Goal: Information Seeking & Learning: Find specific fact

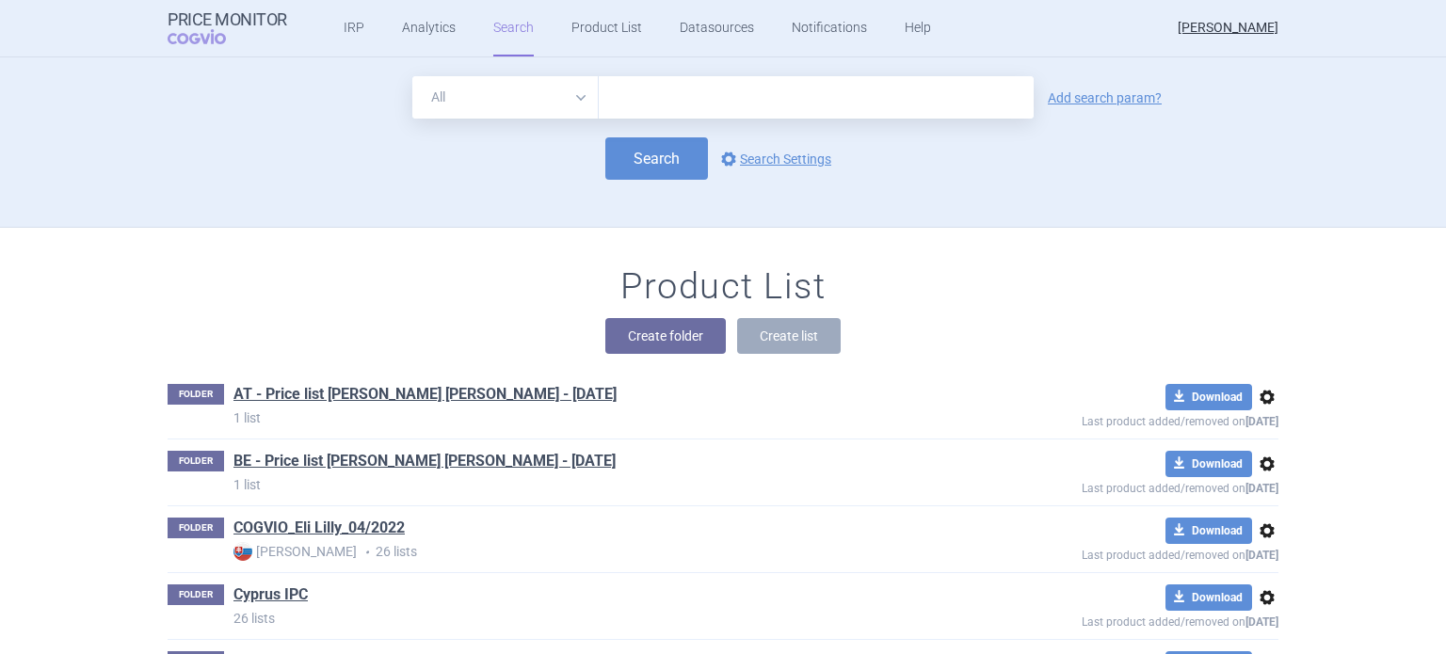
click at [578, 95] on select "All Brand Name ATC Company Active Substance Country Newer than" at bounding box center [505, 97] width 186 height 42
select select "brandName"
click at [412, 76] on select "All Brand Name ATC Company Active Substance Country Newer than" at bounding box center [505, 97] width 186 height 42
click at [1058, 101] on link "Add search param?" at bounding box center [1105, 97] width 114 height 13
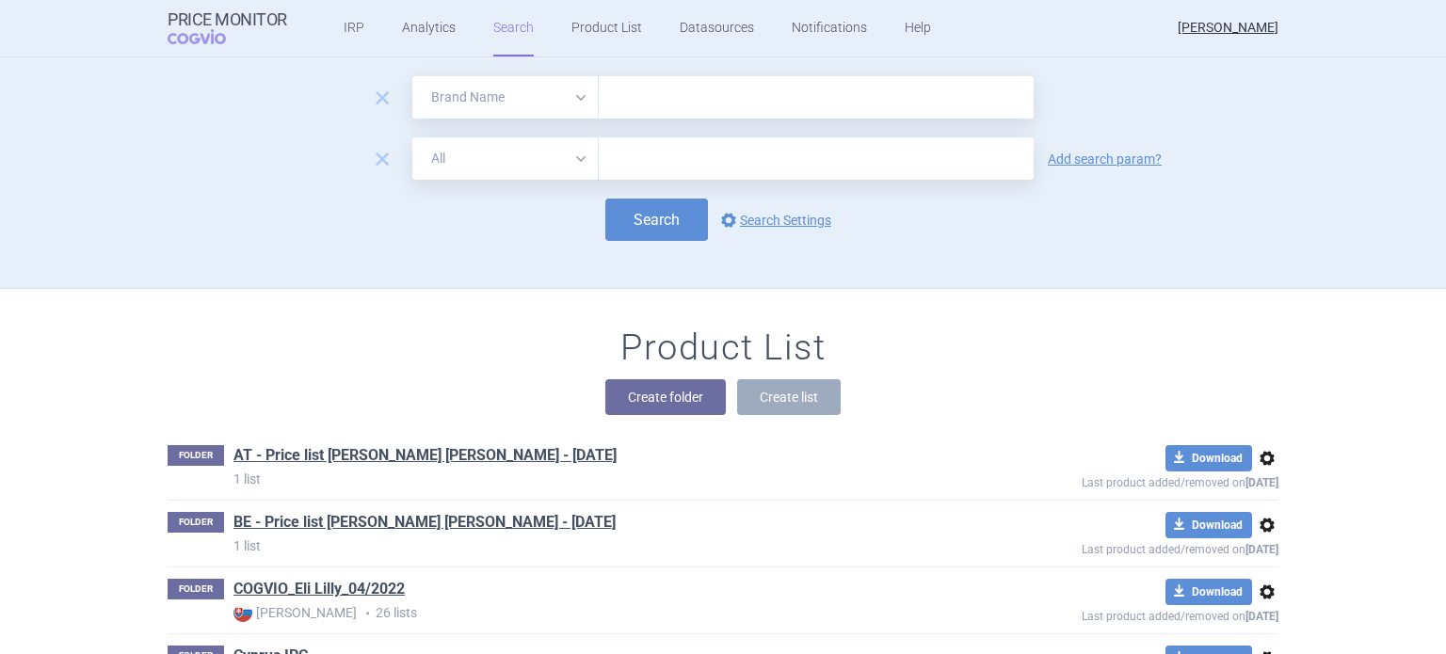
click at [573, 157] on select "All Brand Name ATC Company Active Substance Country Newer than" at bounding box center [505, 158] width 186 height 42
select select "country"
click at [412, 137] on select "All Brand Name ATC Company Active Substance Country Newer than" at bounding box center [505, 158] width 186 height 42
click at [631, 101] on input "text" at bounding box center [816, 97] width 435 height 42
type input "[MEDICAL_DATA]"
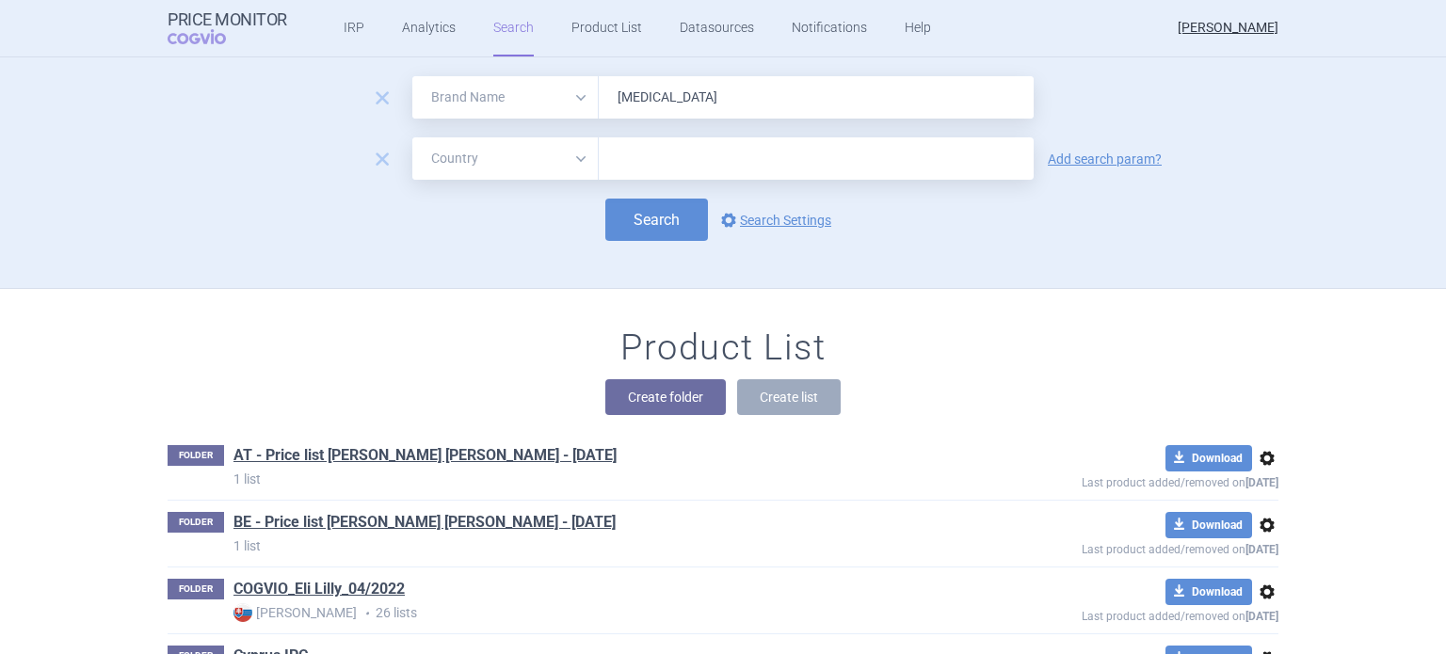
click at [678, 163] on input "text" at bounding box center [816, 159] width 416 height 24
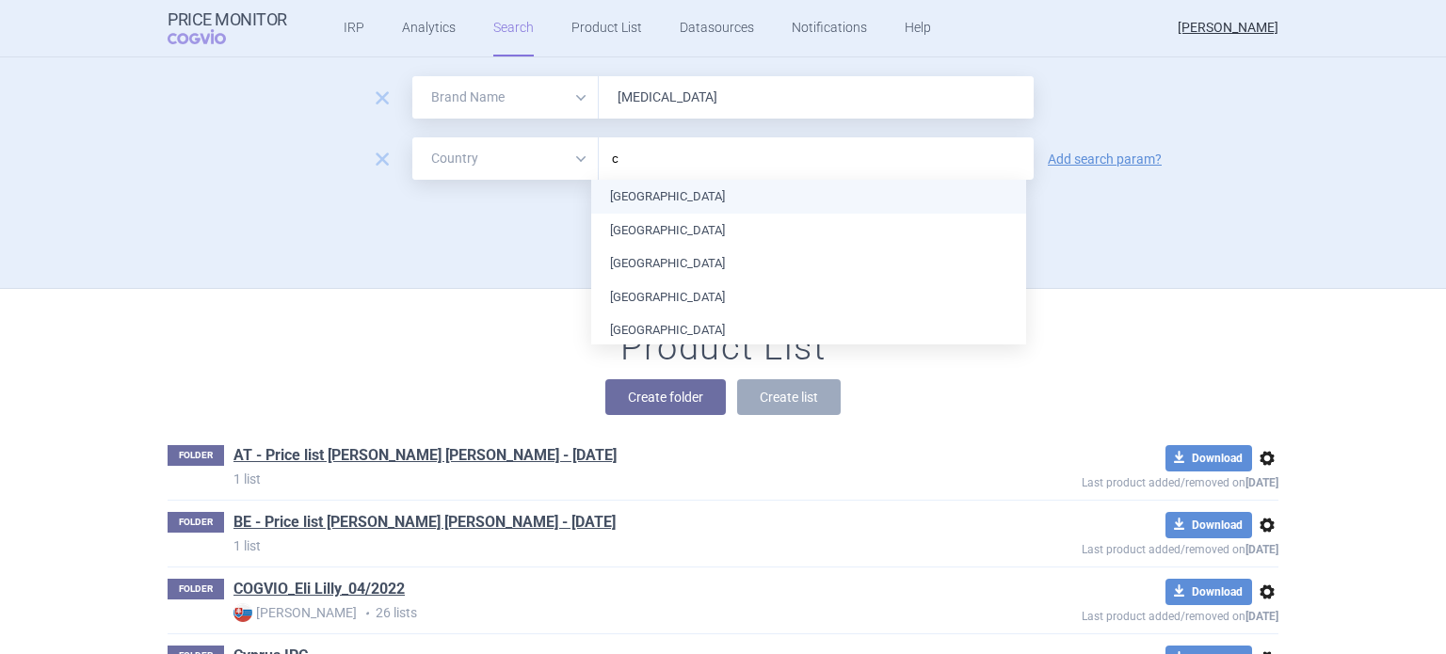
type input "cy"
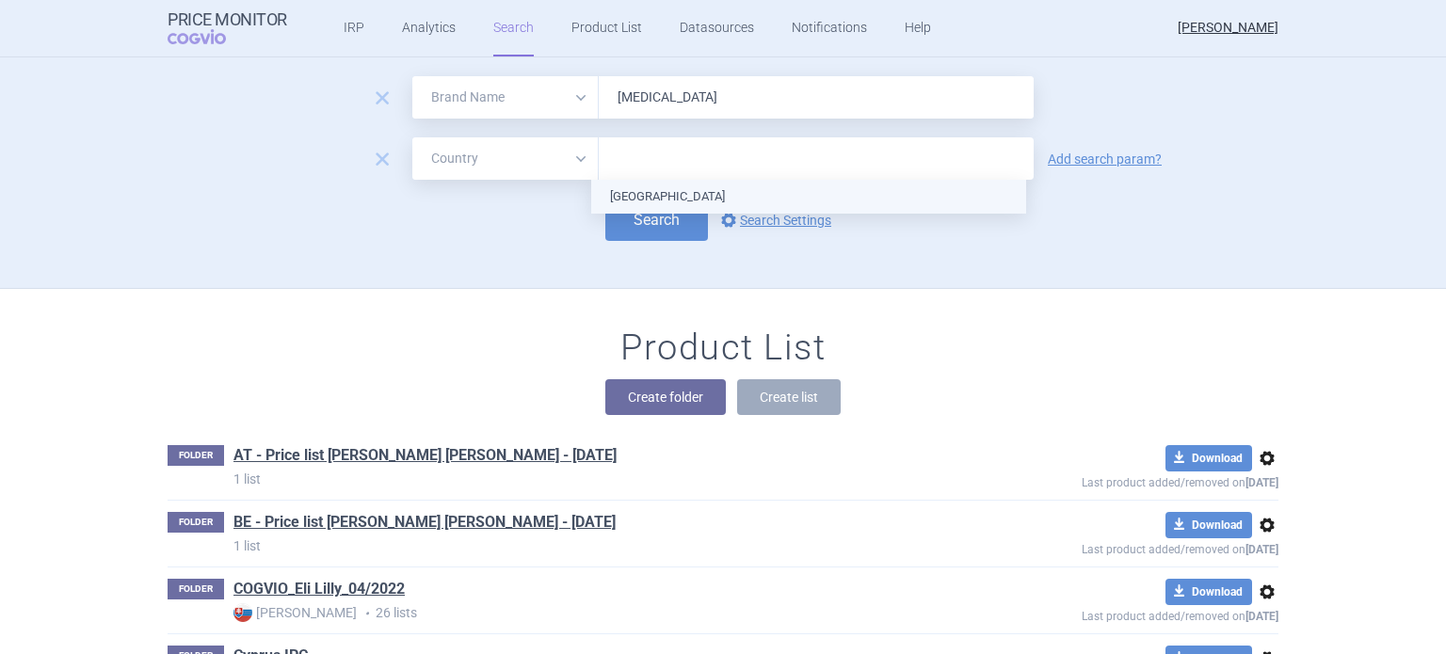
click at [647, 199] on ul "[GEOGRAPHIC_DATA]" at bounding box center [808, 197] width 435 height 34
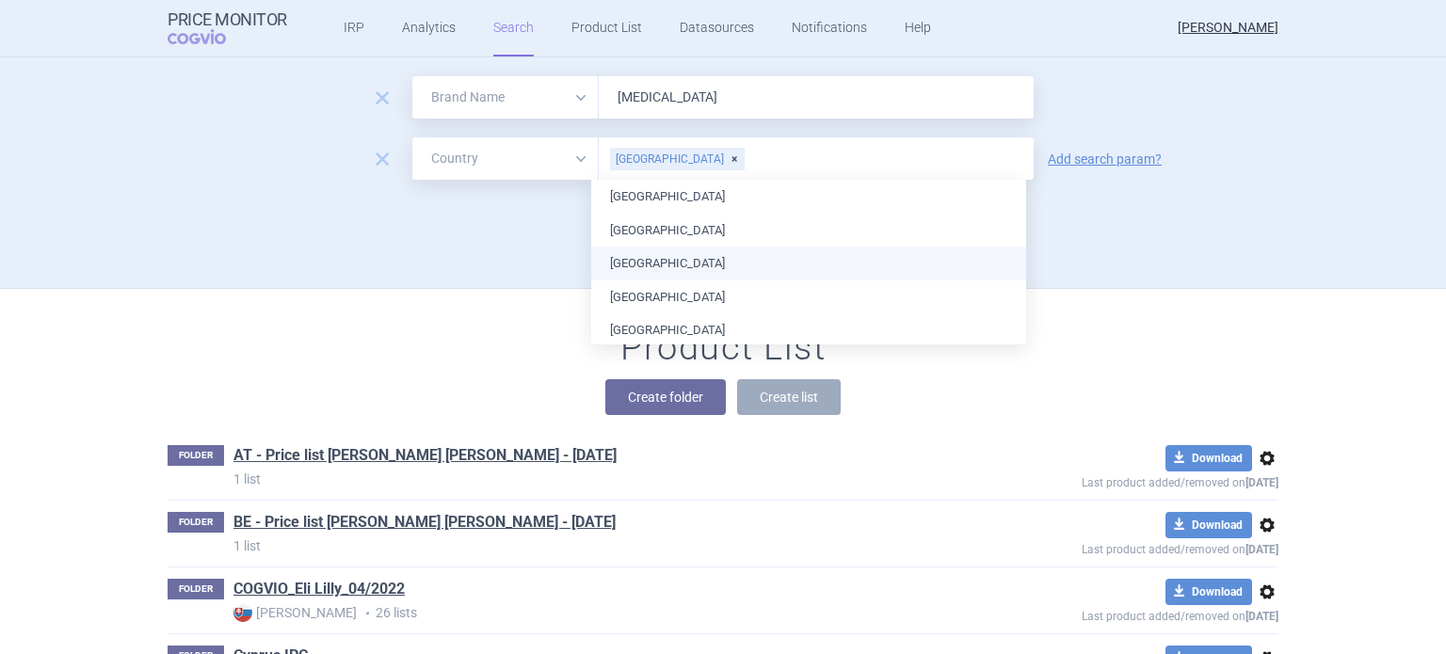
click at [1120, 240] on div "Search options Search Settings" at bounding box center [723, 220] width 1111 height 42
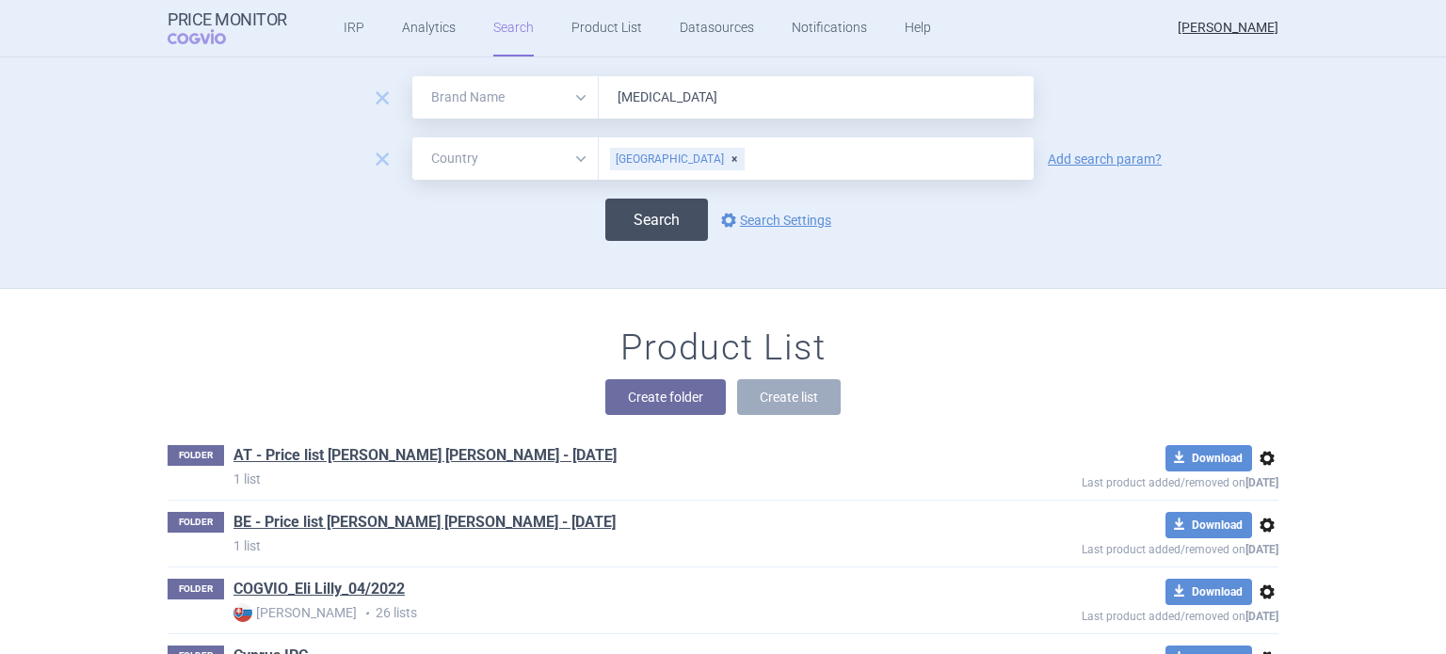
click at [663, 217] on button "Search" at bounding box center [656, 220] width 103 height 42
select select "brandName"
select select "country"
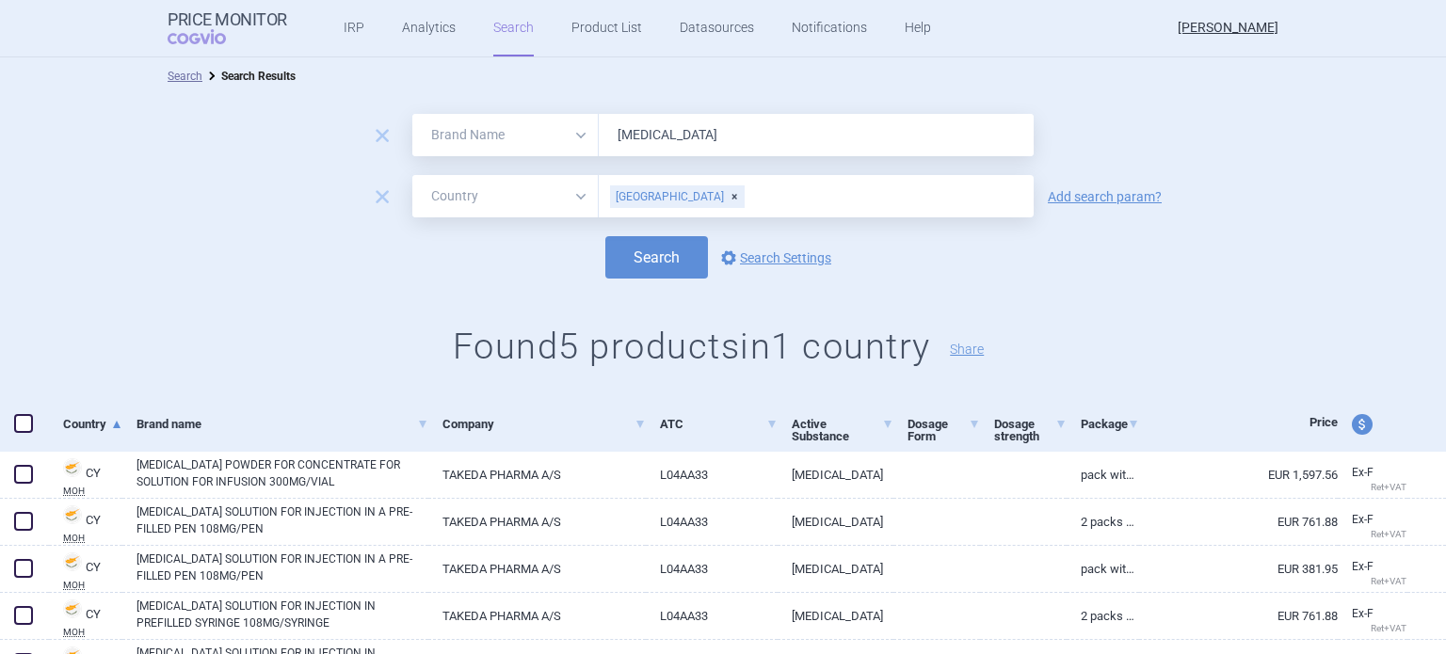
scroll to position [94, 0]
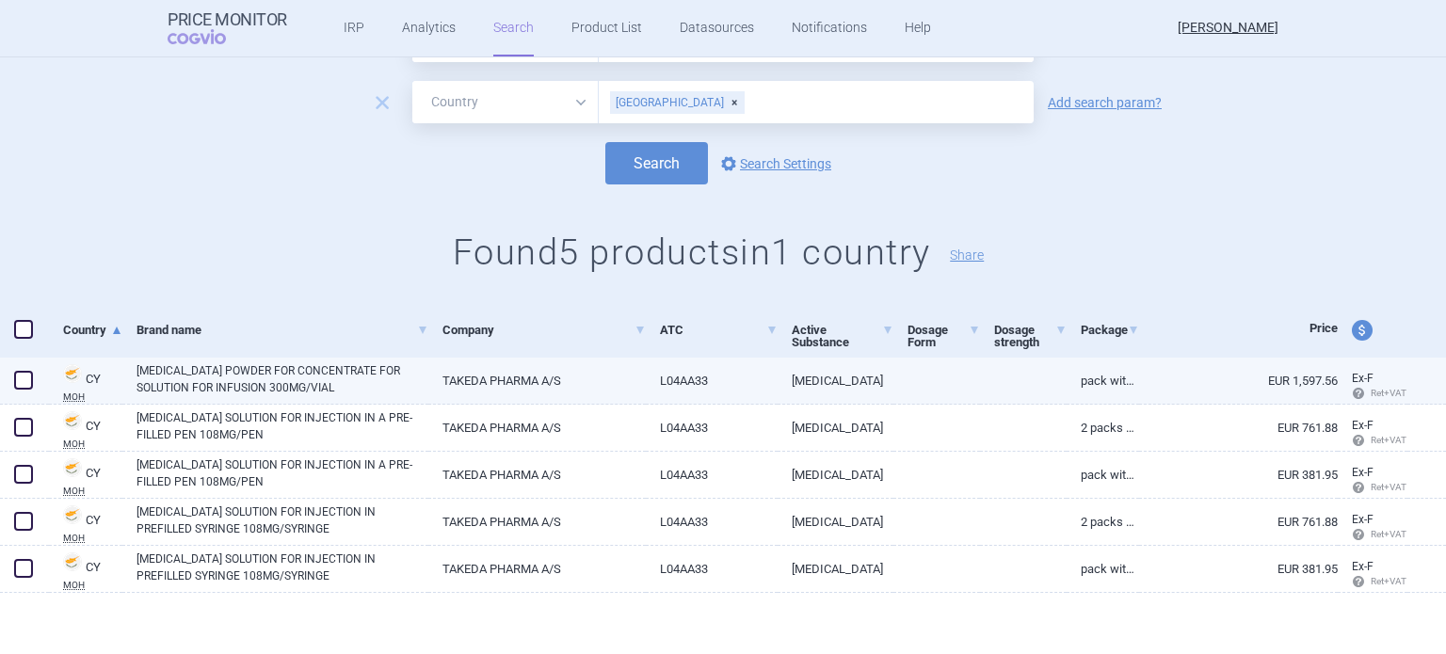
click at [1080, 381] on link "PACK WITH 1 VIAL X 300MG" at bounding box center [1103, 381] width 72 height 46
select select "EUR"
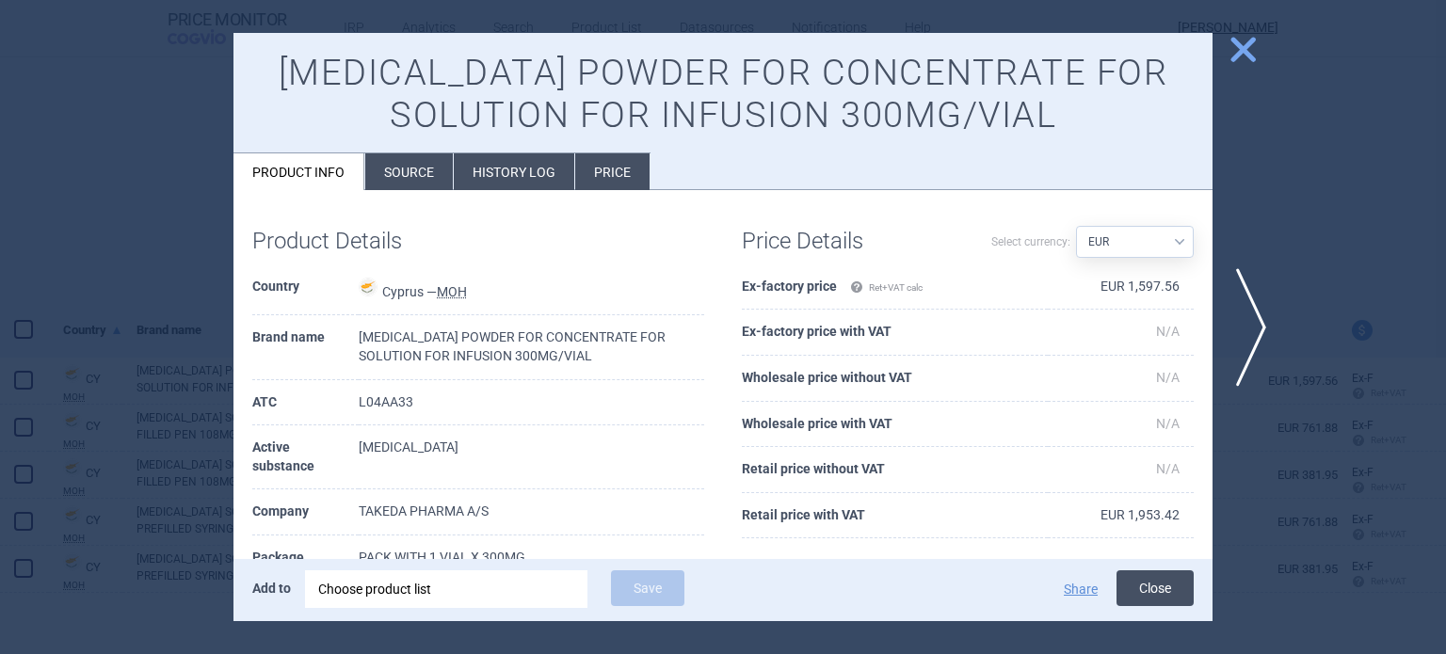
click at [1148, 585] on button "Close" at bounding box center [1154, 588] width 77 height 36
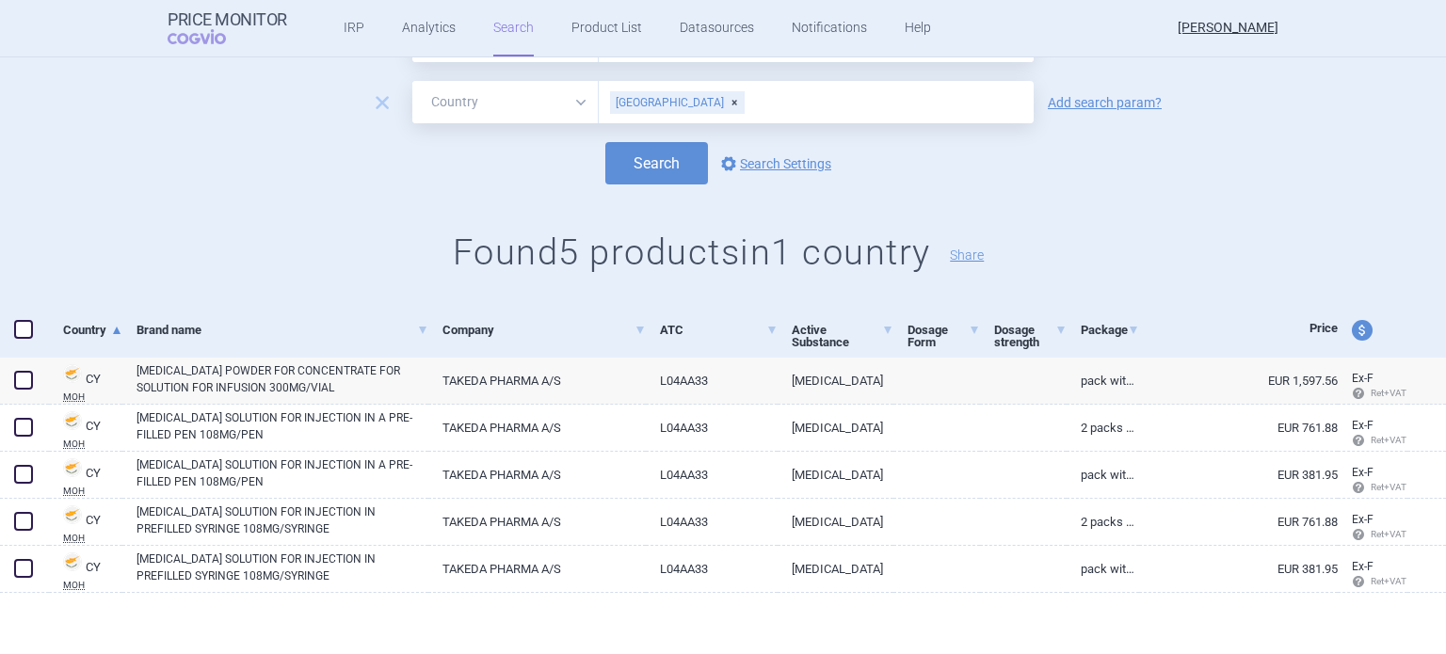
click at [1352, 330] on span "price and currency" at bounding box center [1362, 330] width 21 height 21
select select "ex-factory"
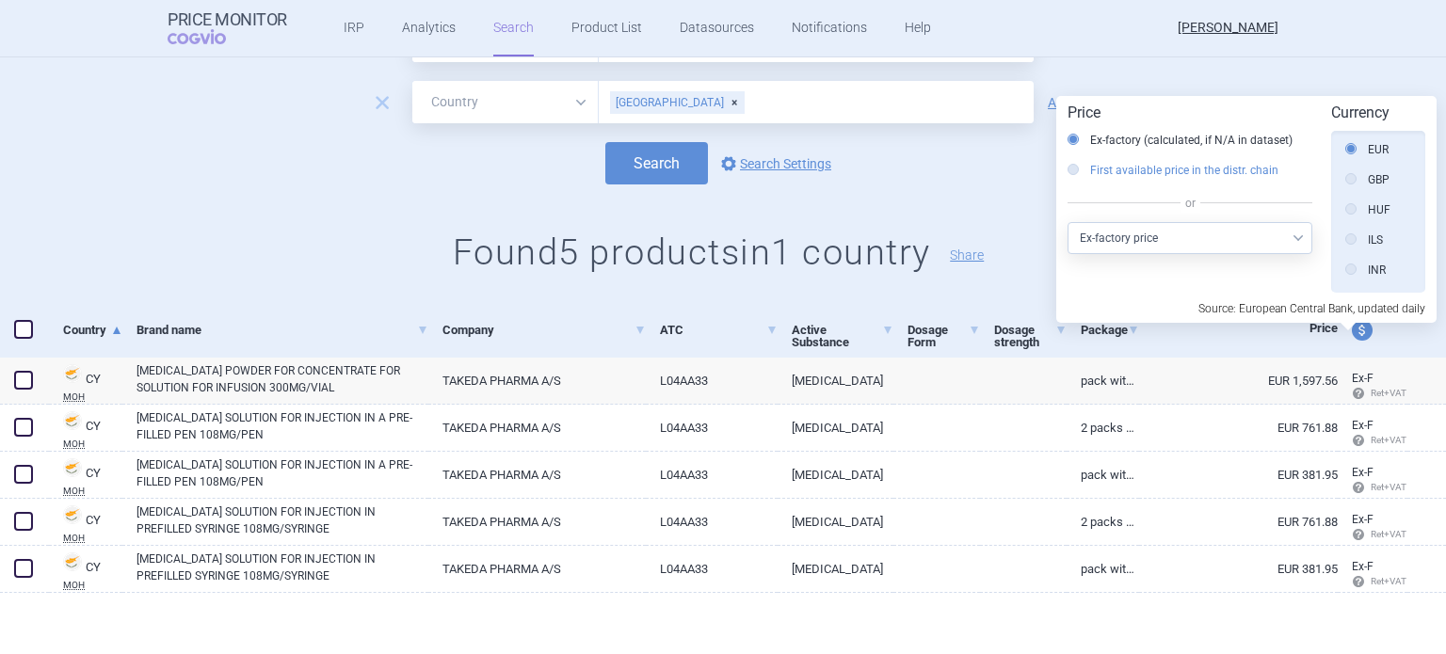
click at [1128, 175] on label "First available price in the distr. chain" at bounding box center [1173, 170] width 211 height 19
click at [1087, 175] on input "First available price in the distr. chain" at bounding box center [1077, 171] width 19 height 19
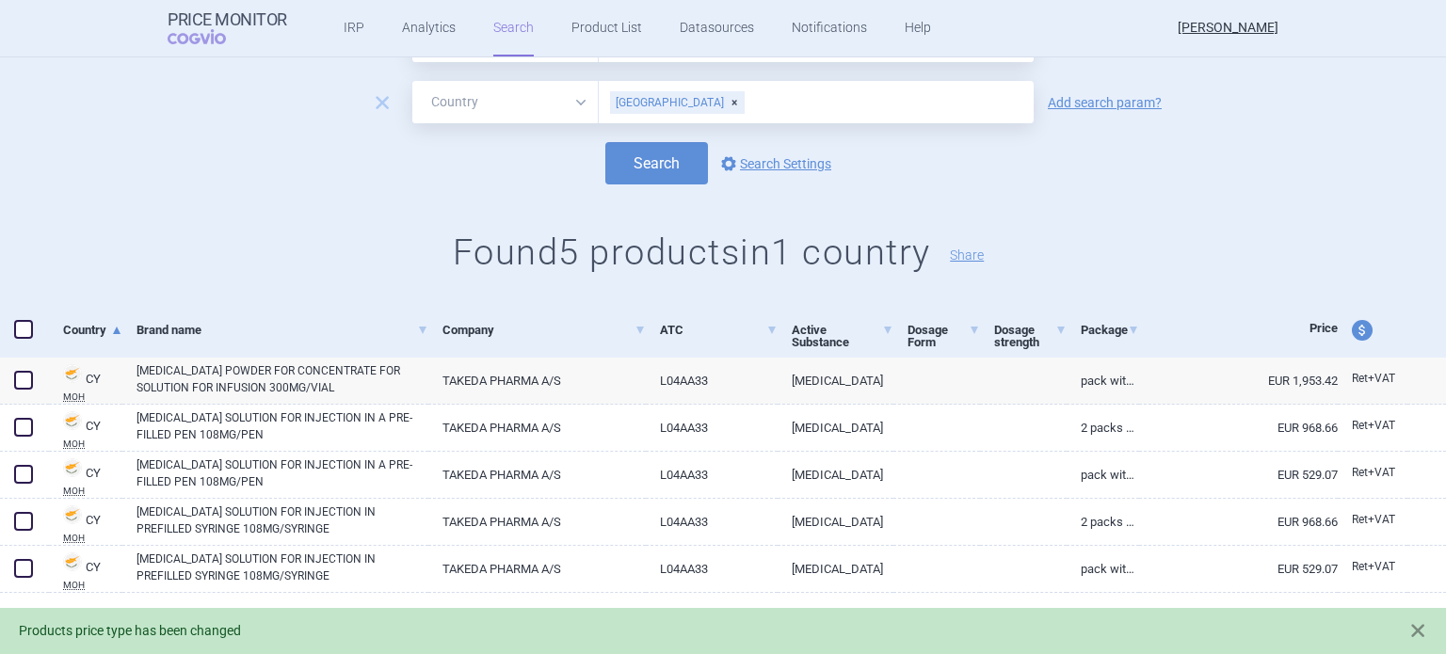
click at [1352, 337] on span "price and currency" at bounding box center [1362, 330] width 21 height 21
select select "ex-factory"
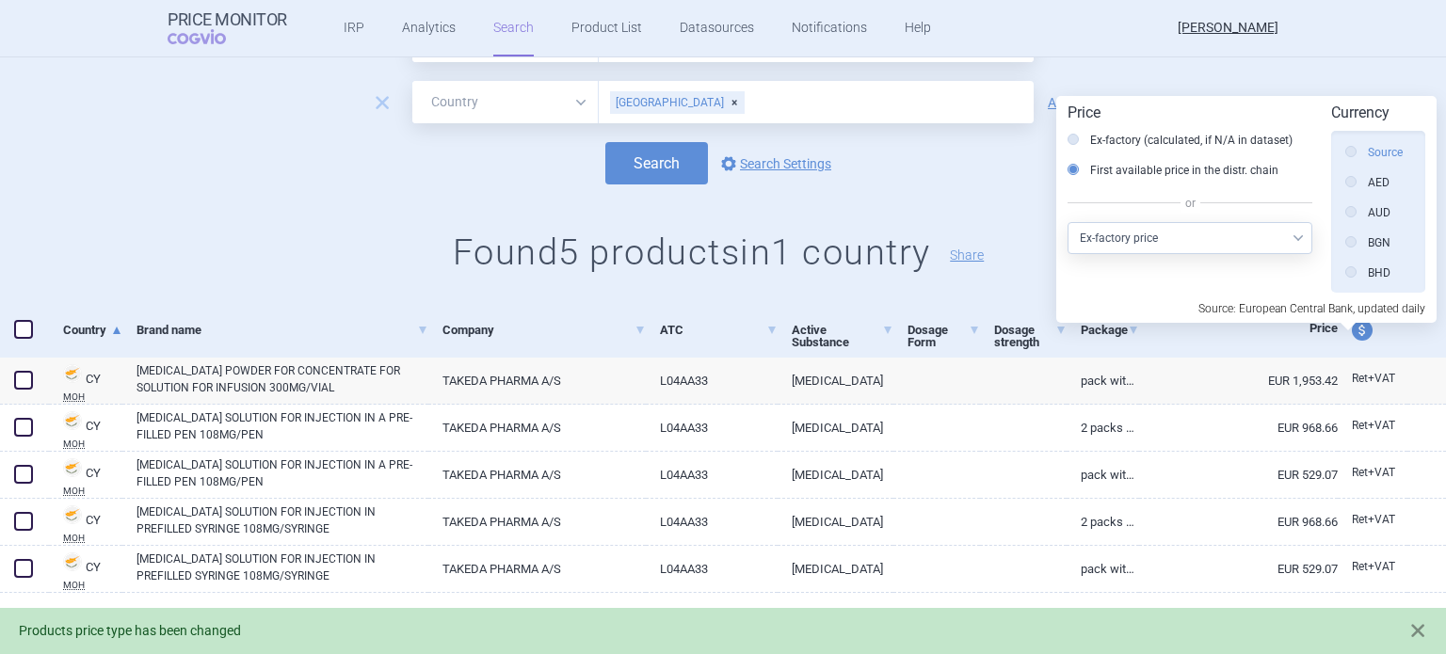
click at [1387, 157] on label "Source" at bounding box center [1373, 152] width 57 height 19
click at [1365, 157] on input "Source" at bounding box center [1355, 153] width 19 height 19
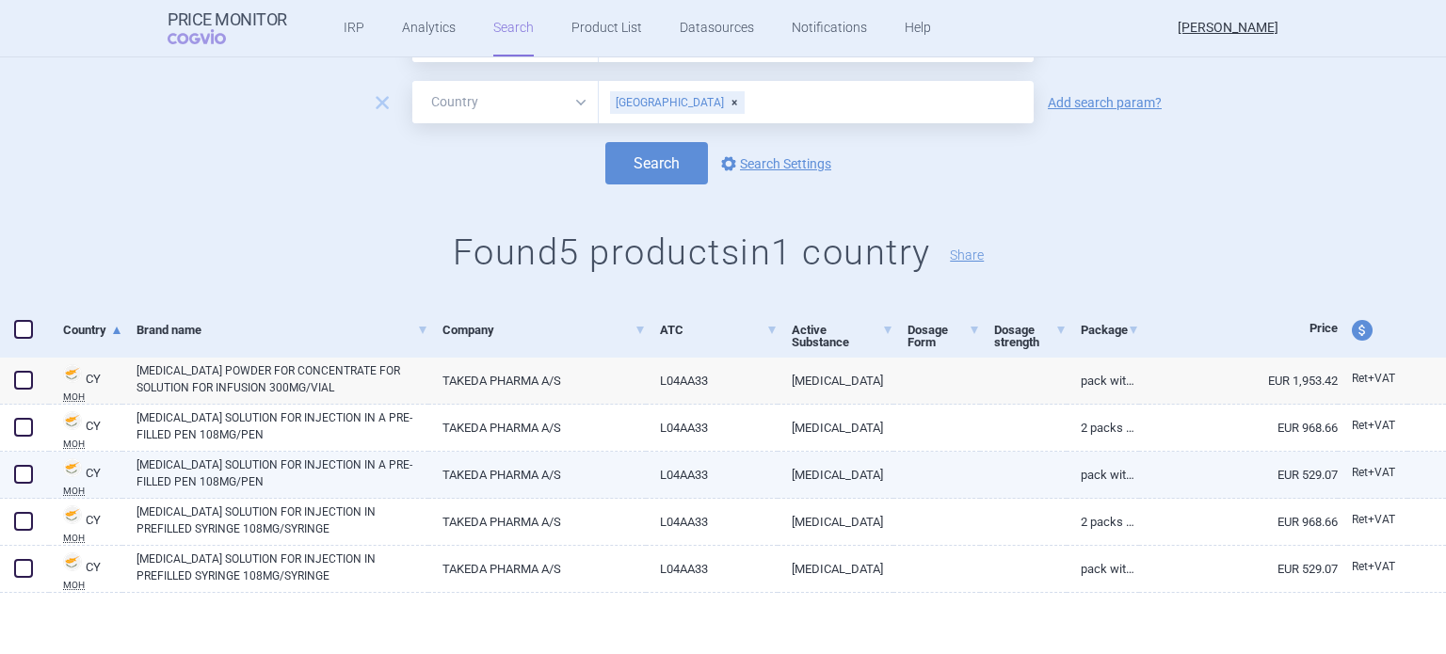
click at [859, 481] on link "[MEDICAL_DATA]" at bounding box center [836, 475] width 116 height 46
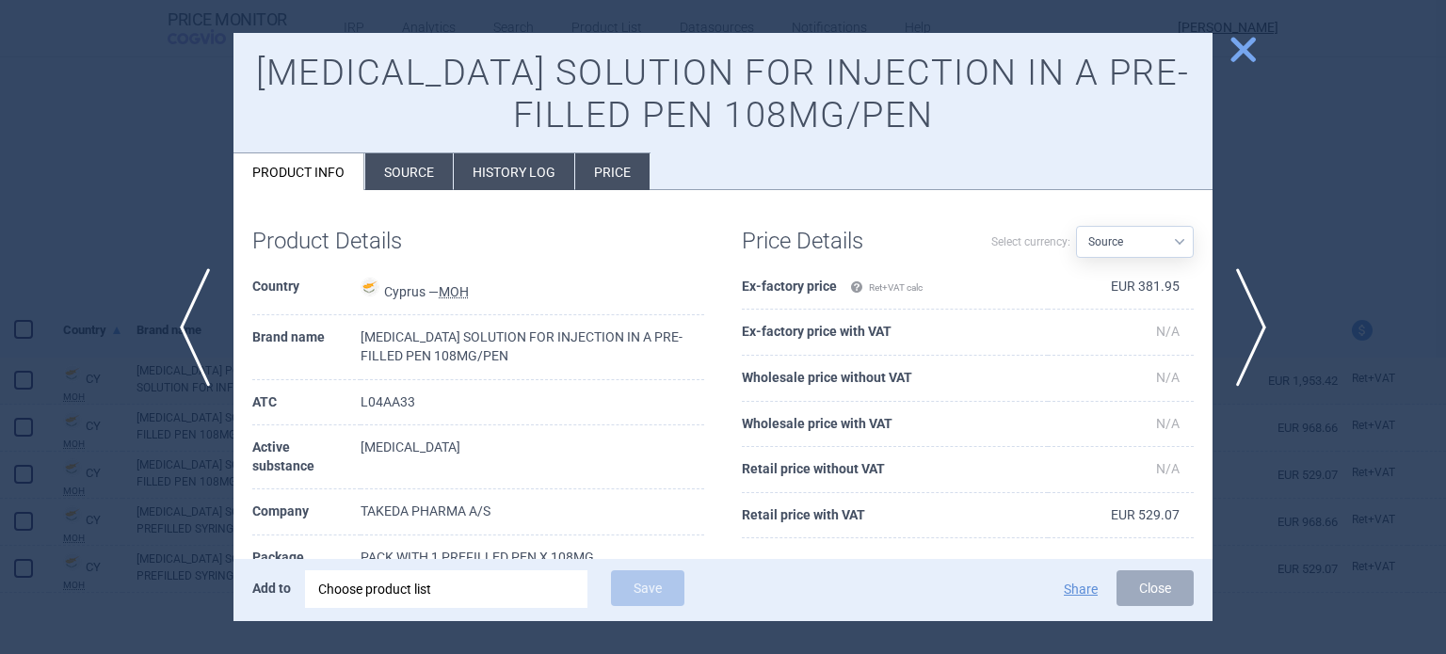
scroll to position [94, 0]
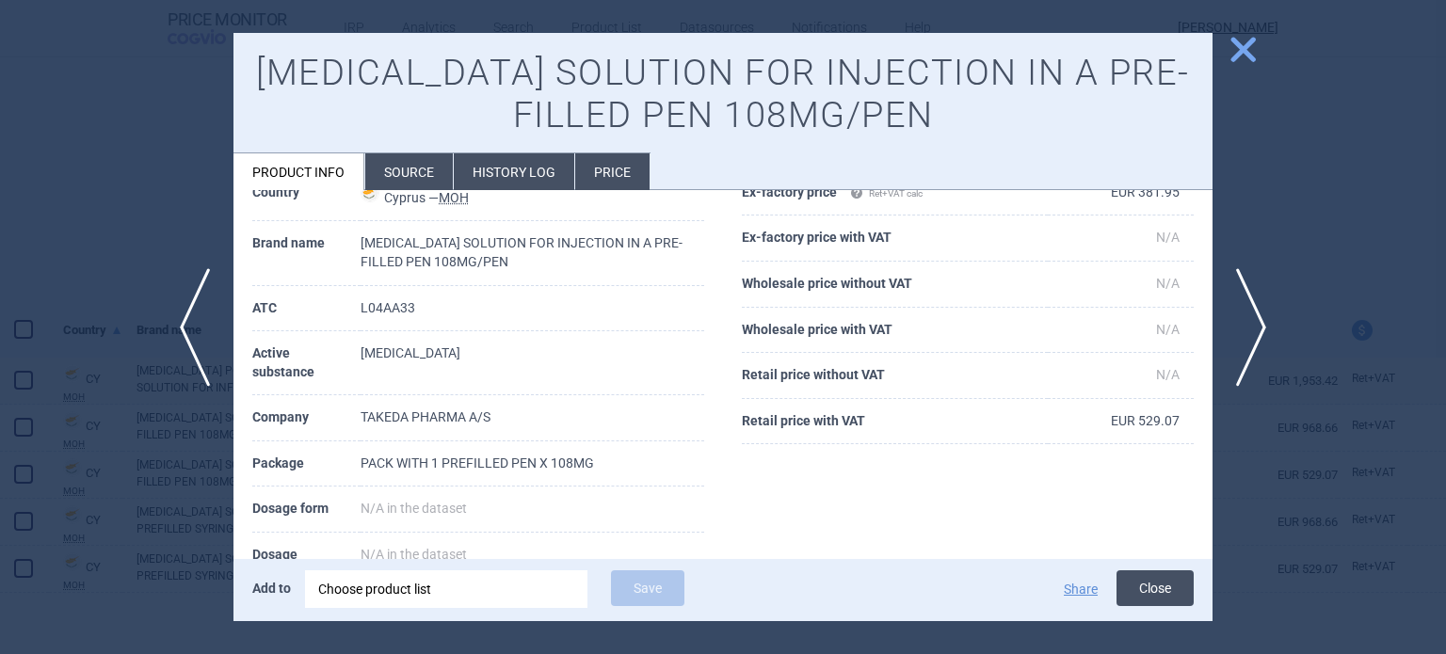
click at [1148, 586] on button "Close" at bounding box center [1154, 588] width 77 height 36
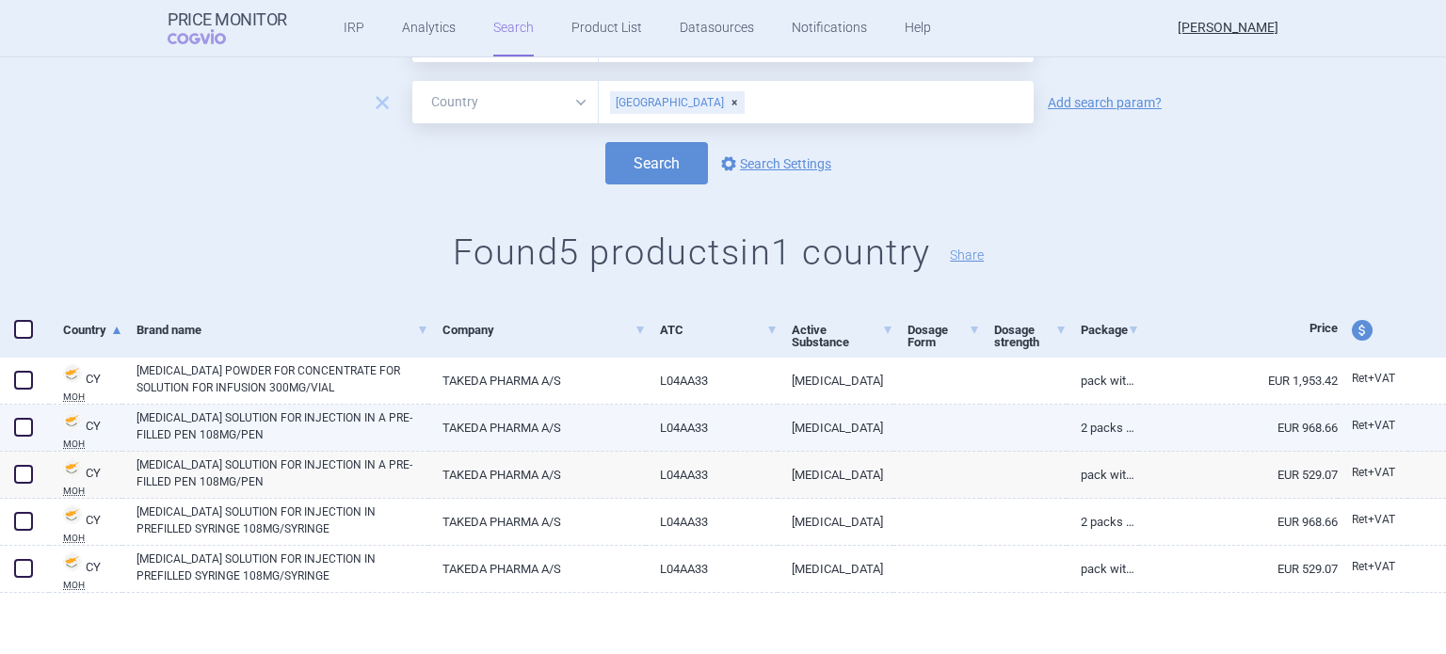
click at [1179, 425] on link "EUR 968.66" at bounding box center [1238, 428] width 199 height 46
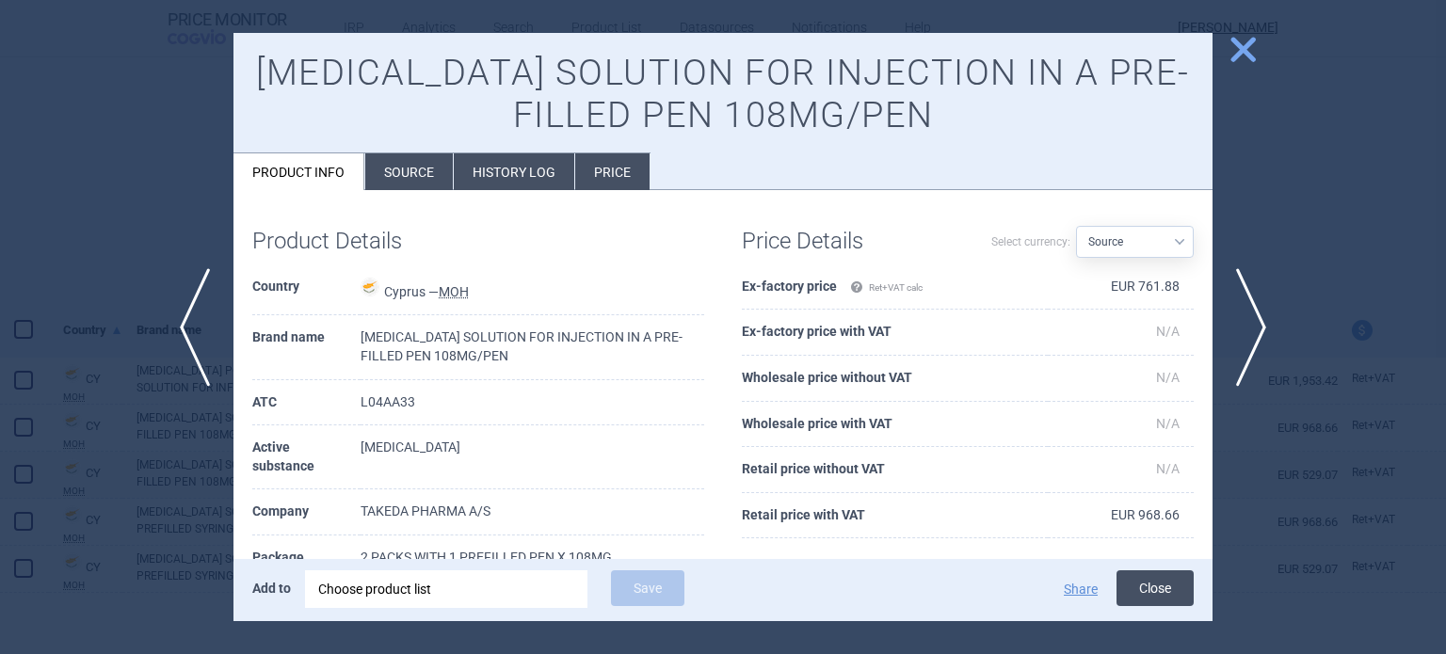
click at [1167, 584] on button "Close" at bounding box center [1154, 588] width 77 height 36
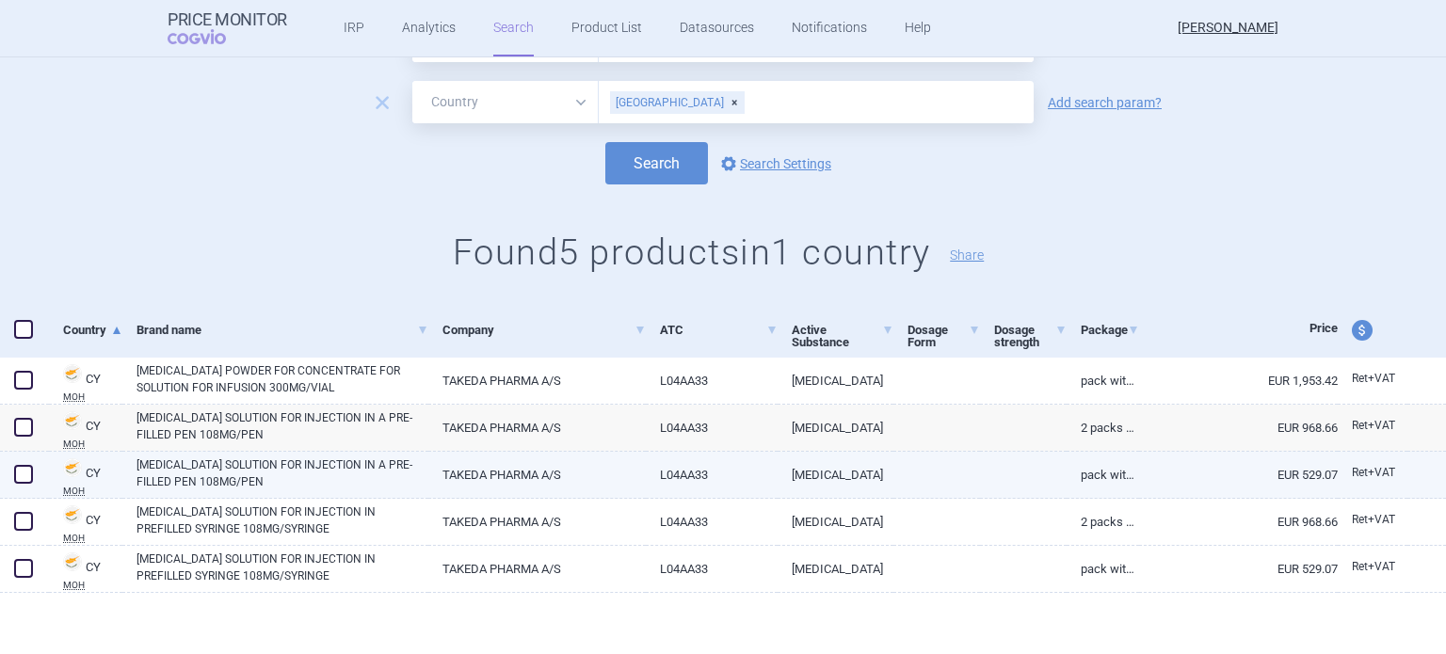
click at [1285, 475] on link "EUR 529.07" at bounding box center [1238, 475] width 199 height 46
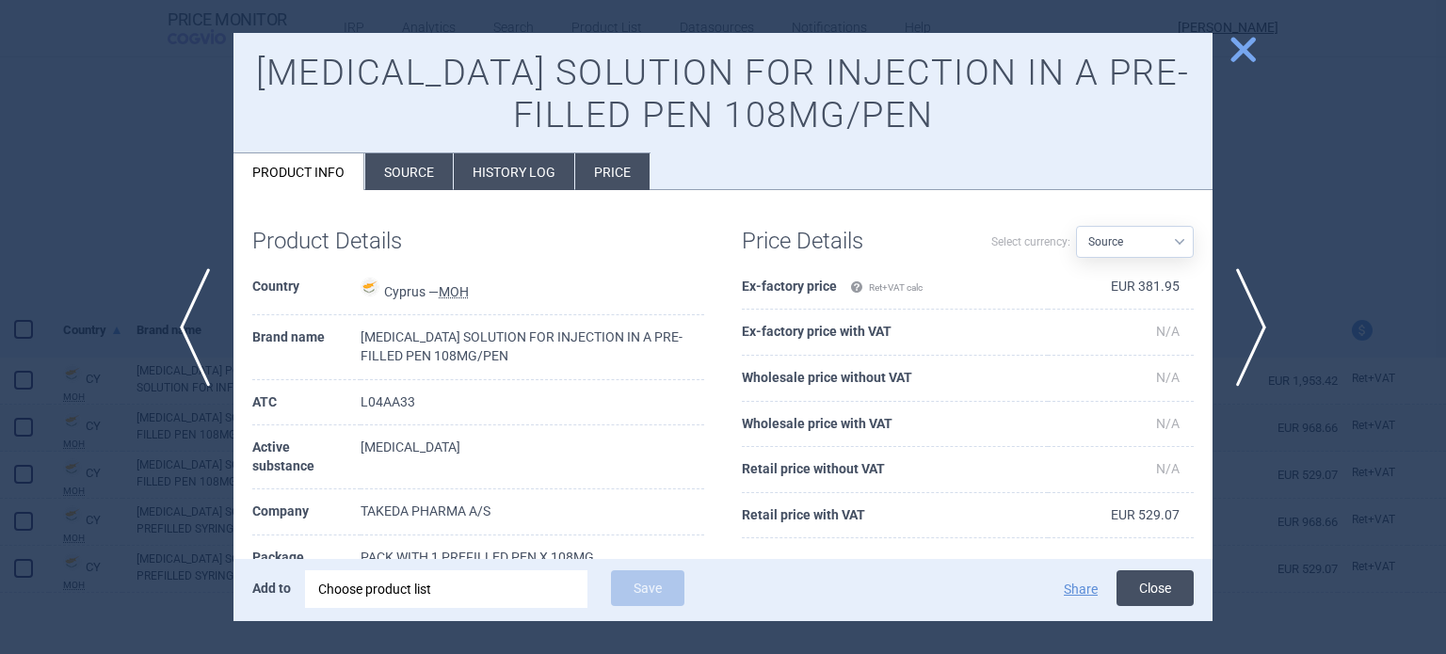
click at [1161, 586] on button "Close" at bounding box center [1154, 588] width 77 height 36
